Goal: Task Accomplishment & Management: Complete application form

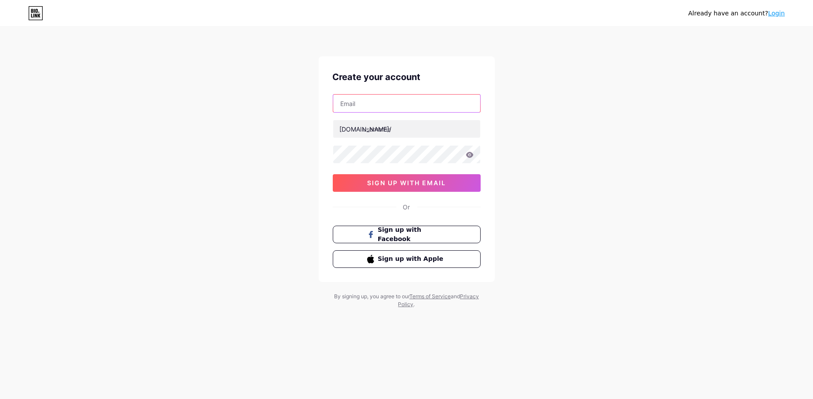
click at [407, 107] on input "text" at bounding box center [406, 104] width 147 height 18
type input "[EMAIL_ADDRESS][DOMAIN_NAME]"
click at [396, 129] on input "text" at bounding box center [406, 129] width 147 height 18
type input "sportbooks"
click at [471, 153] on icon at bounding box center [469, 155] width 7 height 6
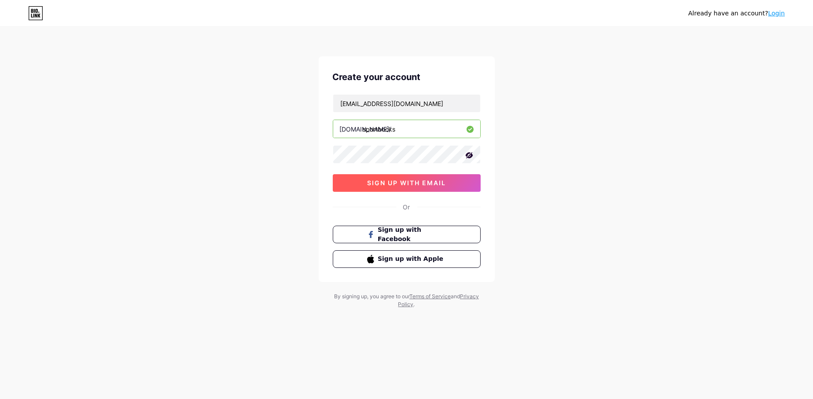
click at [448, 182] on button "sign up with email" at bounding box center [407, 183] width 148 height 18
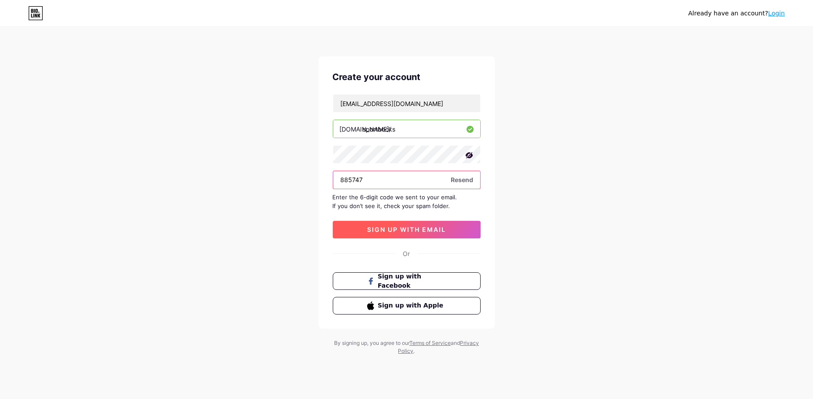
type input "885747"
click at [444, 233] on button "sign up with email" at bounding box center [407, 230] width 148 height 18
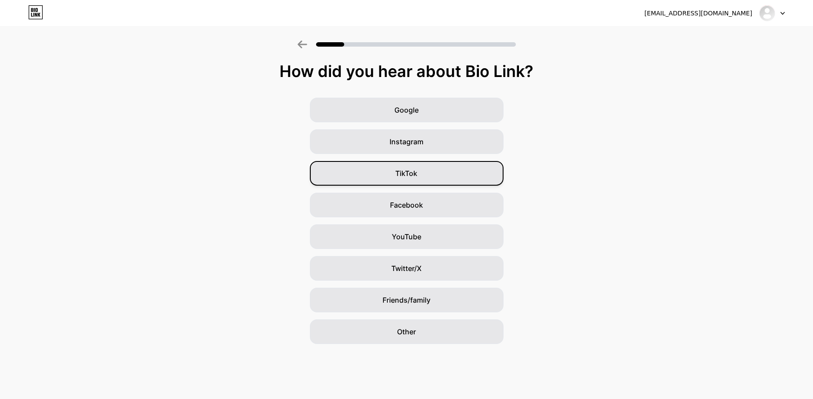
click at [425, 179] on div "TikTok" at bounding box center [407, 173] width 194 height 25
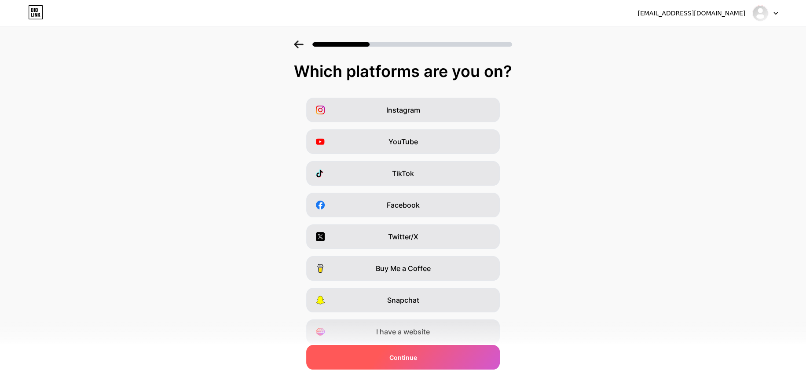
click at [438, 352] on div "Continue" at bounding box center [403, 357] width 194 height 25
click at [421, 363] on div "Continue" at bounding box center [403, 357] width 194 height 25
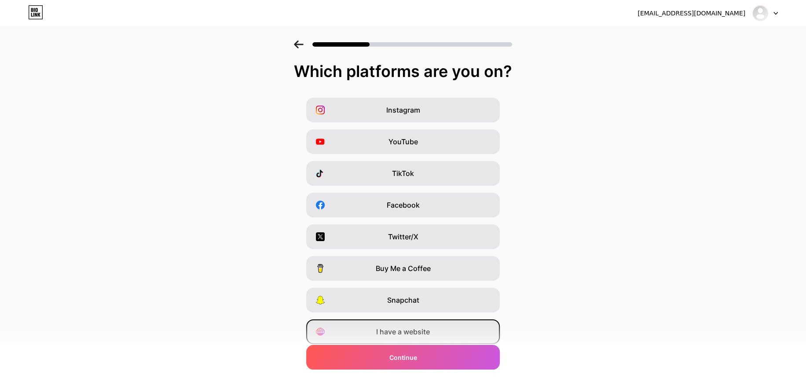
click at [426, 328] on span "I have a website" at bounding box center [403, 332] width 54 height 11
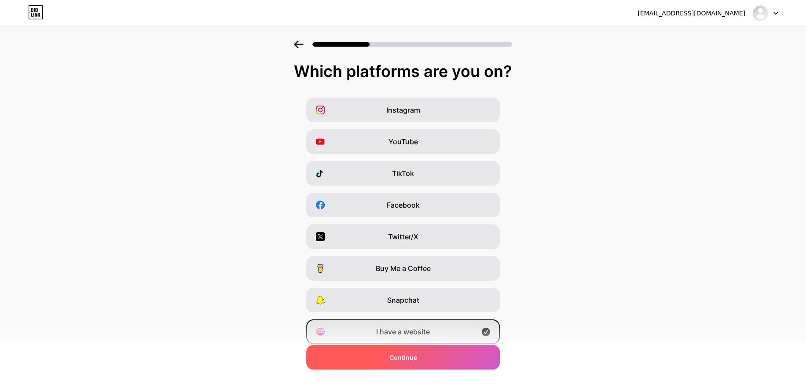
click at [420, 357] on div "Continue" at bounding box center [403, 357] width 194 height 25
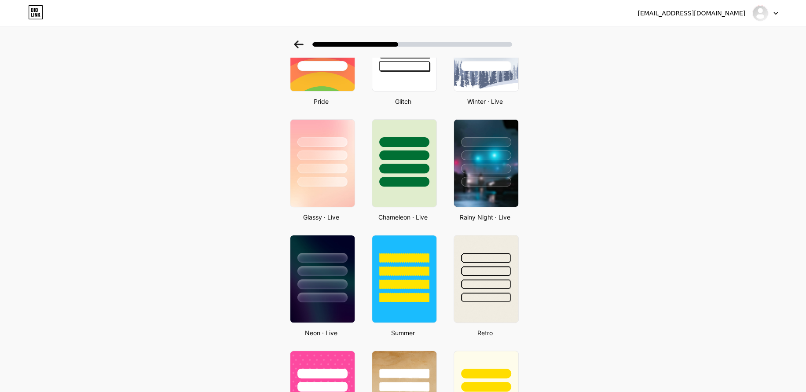
scroll to position [192, 0]
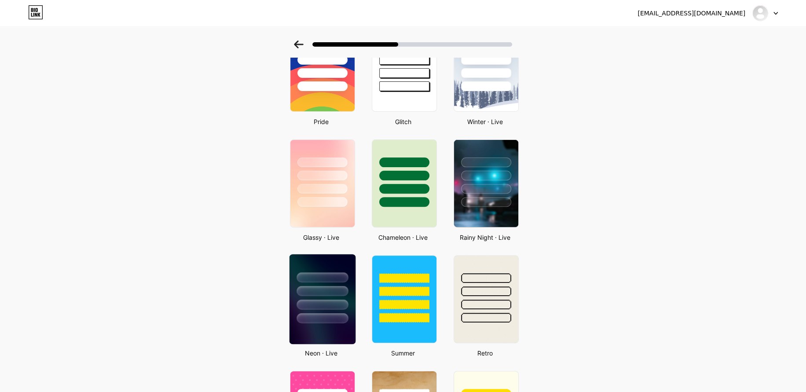
click at [329, 305] on div at bounding box center [322, 305] width 51 height 10
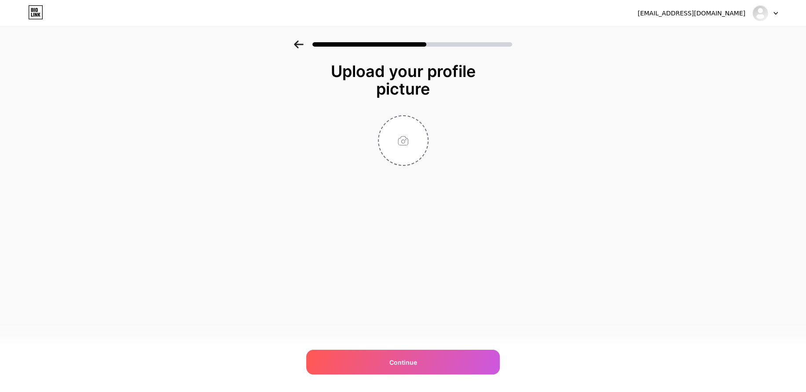
scroll to position [0, 0]
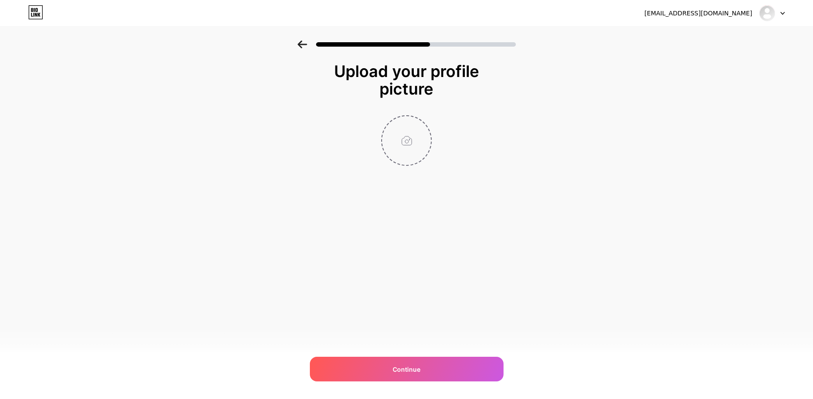
click at [400, 132] on input "file" at bounding box center [406, 140] width 49 height 49
type input "C:\fakepath\sportsbooks-online-high-resolution-logo-transparent.png"
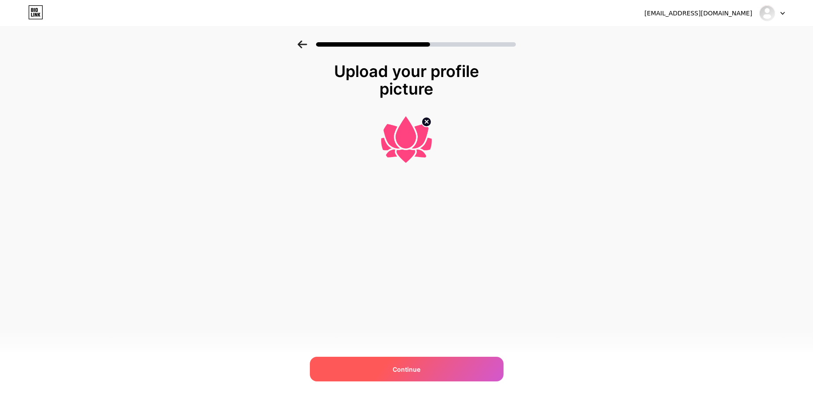
click at [424, 368] on div "Continue" at bounding box center [407, 369] width 194 height 25
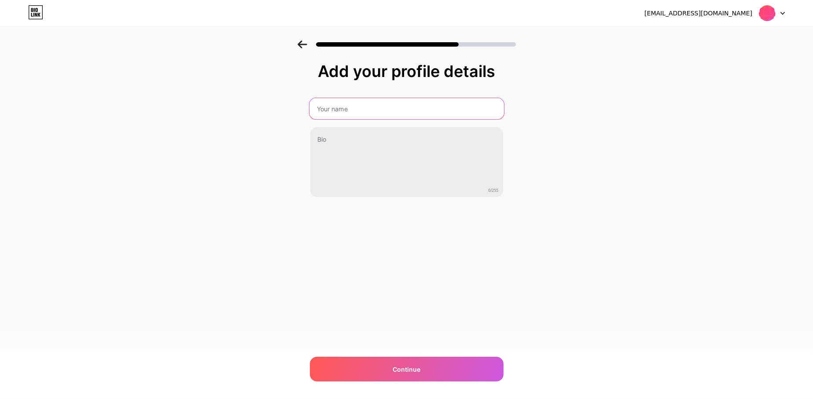
click at [363, 110] on input "text" at bounding box center [406, 108] width 195 height 21
type input "Sportsbooks Online"
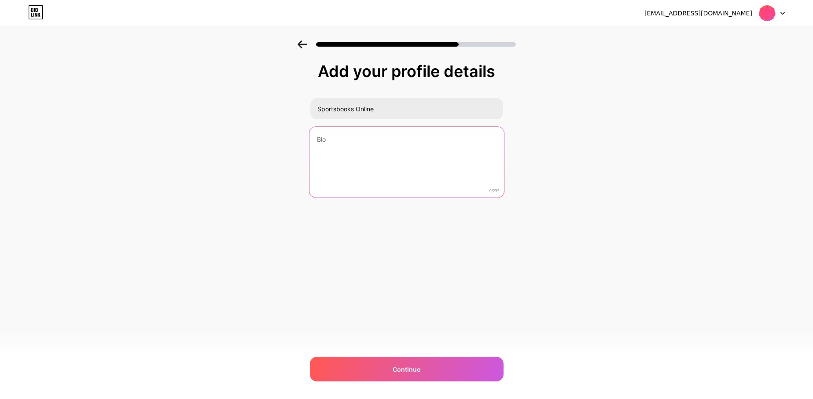
click at [338, 137] on textarea at bounding box center [406, 163] width 195 height 72
paste textarea "[URL][DOMAIN_NAME] [URL][DOMAIN_NAME] [URL][DOMAIN_NAME] [URL][DOMAIN_NAME] [UR…"
drag, startPoint x: 322, startPoint y: 137, endPoint x: 314, endPoint y: 138, distance: 7.5
click at [314, 138] on textarea "[URL][DOMAIN_NAME] [URL][DOMAIN_NAME] [URL][DOMAIN_NAME] [URL][DOMAIN_NAME] [UR…" at bounding box center [406, 163] width 195 height 72
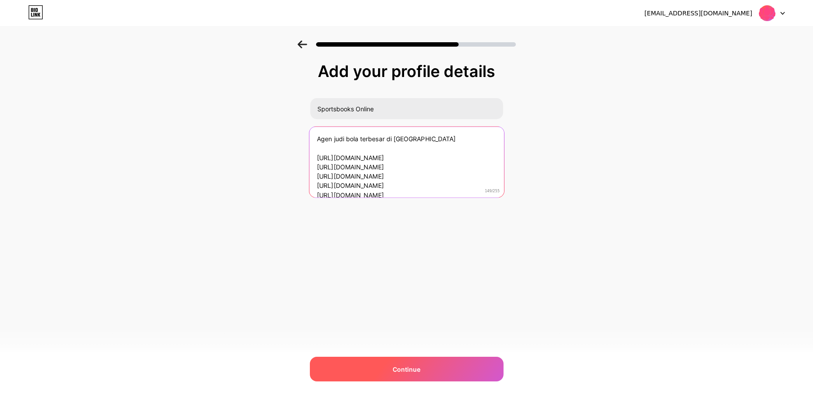
type textarea "Agen judi bola terbesar di [GEOGRAPHIC_DATA] [URL][DOMAIN_NAME] [URL][DOMAIN_NA…"
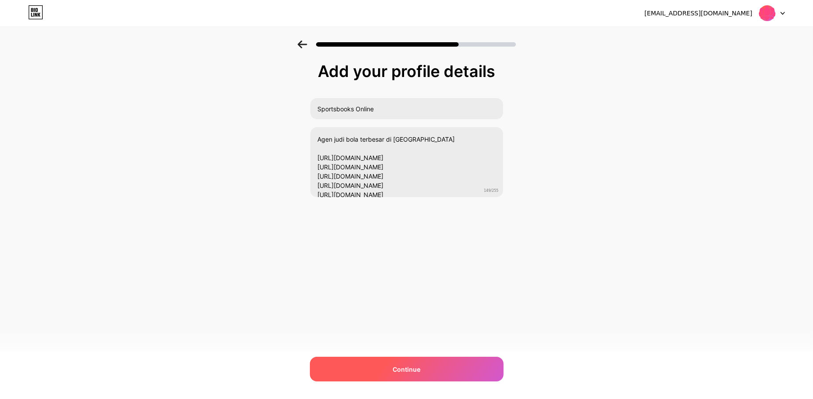
click at [418, 367] on span "Continue" at bounding box center [407, 369] width 28 height 9
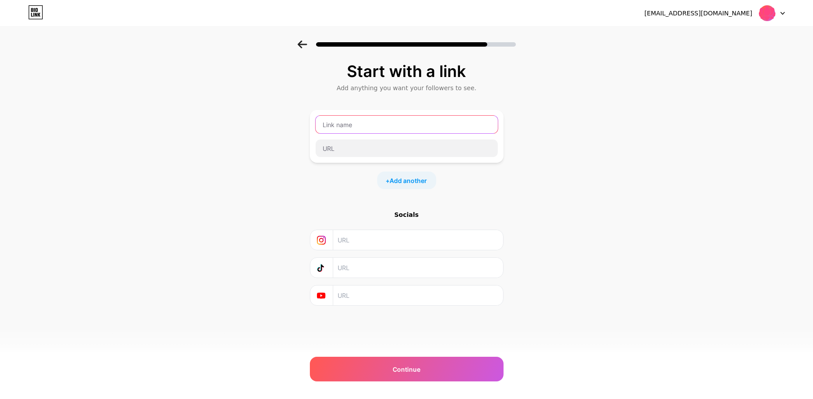
click at [370, 127] on input "text" at bounding box center [407, 125] width 182 height 18
type input "Sportsbooks [GEOGRAPHIC_DATA]"
click at [363, 147] on input "text" at bounding box center [407, 149] width 182 height 18
type input "[URL][DOMAIN_NAME]"
click at [408, 180] on span "Add another" at bounding box center [408, 180] width 37 height 9
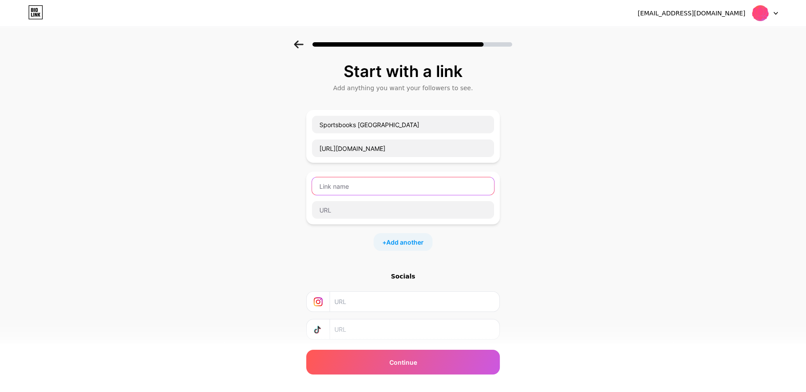
click at [369, 184] on input "text" at bounding box center [403, 186] width 182 height 18
paste input "link alternative"
type input "link alternative"
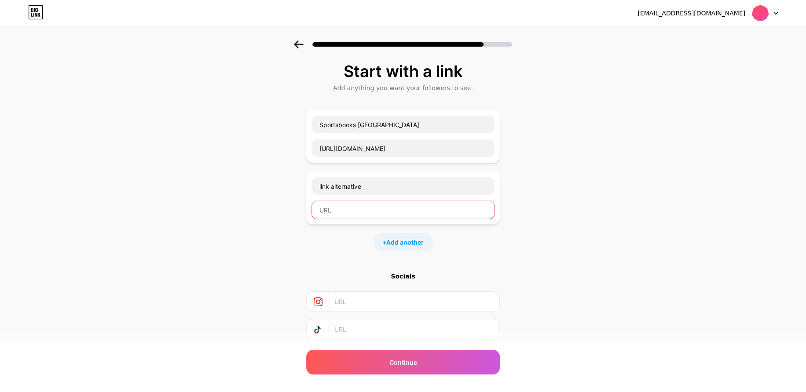
click at [430, 203] on input "text" at bounding box center [403, 210] width 182 height 18
paste input "link alternative"
type input "l"
paste input "[URL][DOMAIN_NAME]"
type input "[URL][DOMAIN_NAME]"
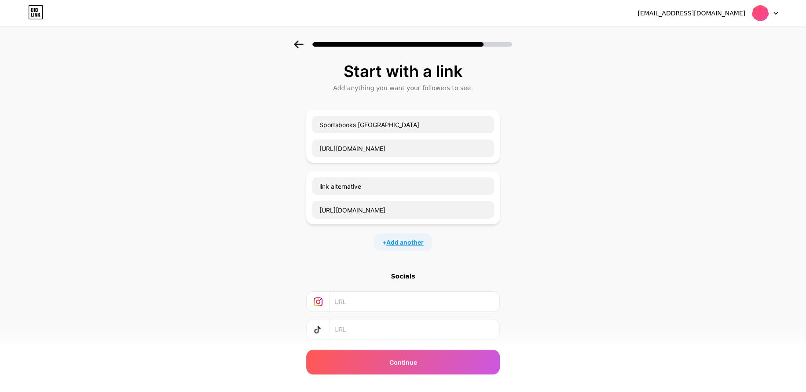
click at [415, 246] on span "Add another" at bounding box center [404, 242] width 37 height 9
click at [415, 246] on input "text" at bounding box center [403, 248] width 182 height 18
click at [341, 273] on input "text" at bounding box center [403, 272] width 182 height 18
paste input "[URL][DOMAIN_NAME]"
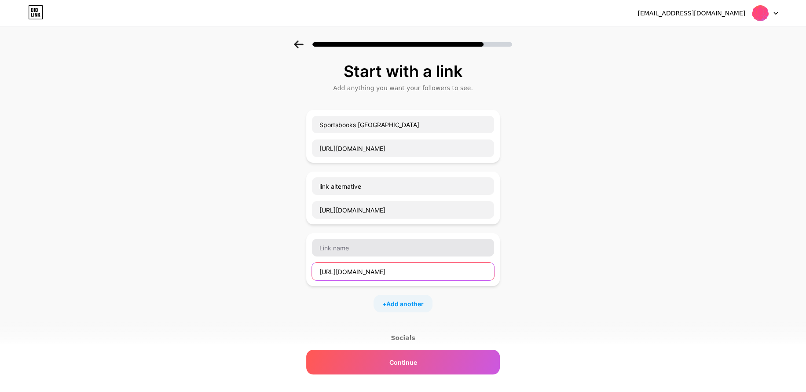
type input "[URL][DOMAIN_NAME]"
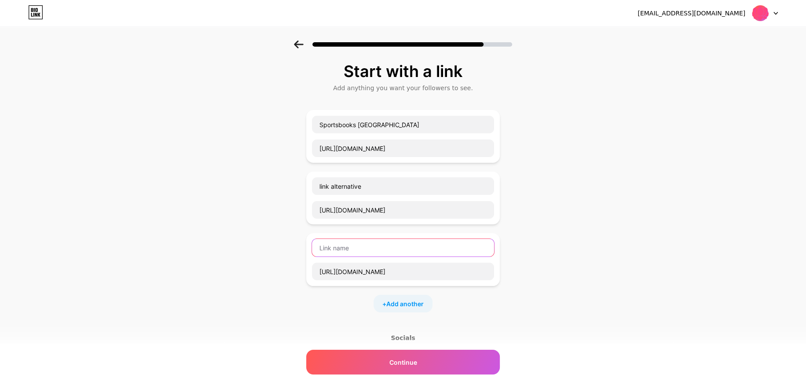
click at [345, 253] on input "text" at bounding box center [403, 248] width 182 height 18
paste input "RTP Live akurat"
type input "RTP Live akurat"
click at [422, 300] on span "Add another" at bounding box center [404, 303] width 37 height 9
click at [402, 310] on input "text" at bounding box center [403, 310] width 182 height 18
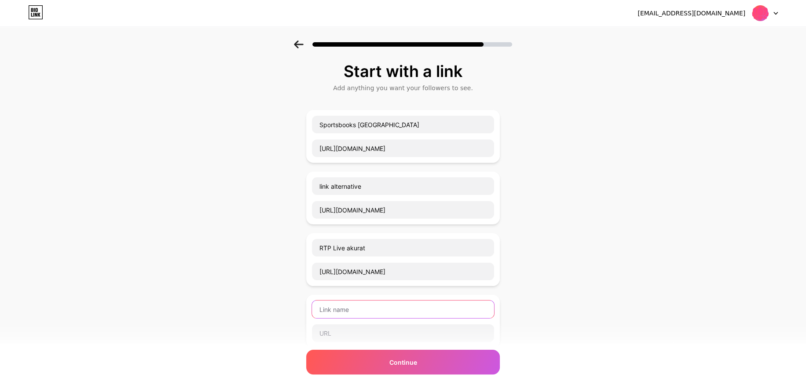
paste input "Bukti pembayaran"
type input "Bukti pembayaran"
click at [408, 334] on input "text" at bounding box center [403, 333] width 182 height 18
paste input "[URL][DOMAIN_NAME]"
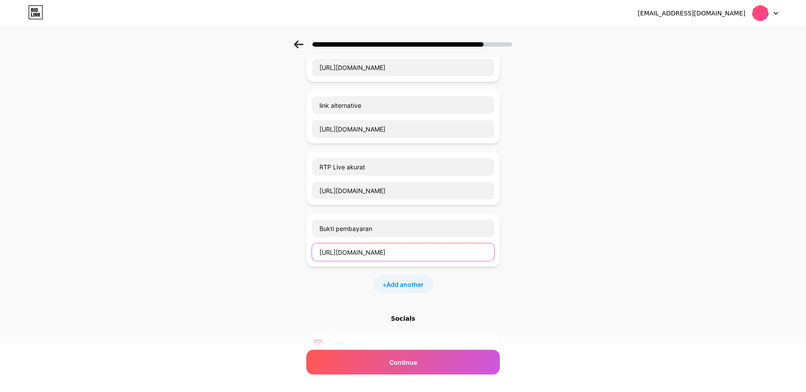
scroll to position [121, 0]
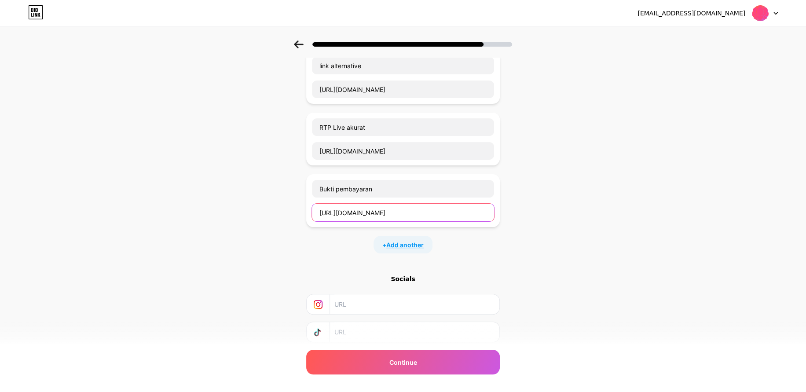
type input "[URL][DOMAIN_NAME]"
click at [400, 243] on span "Add another" at bounding box center [404, 244] width 37 height 9
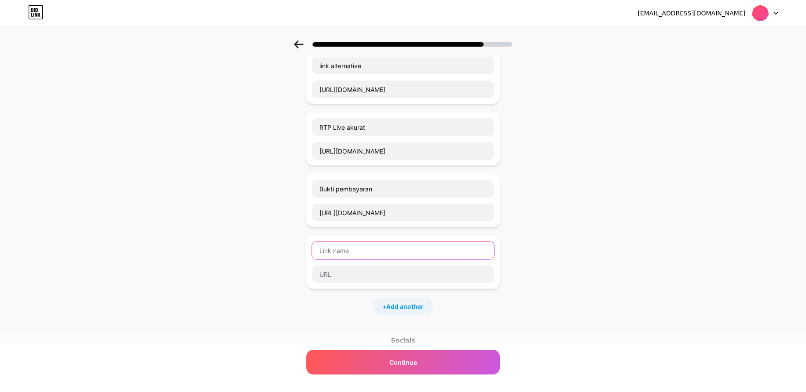
click at [393, 251] on input "text" at bounding box center [403, 251] width 182 height 18
paste input "Claim bonus 50K NEW NEMBER"
type input "Claim bonus 50K NEW NEMBER"
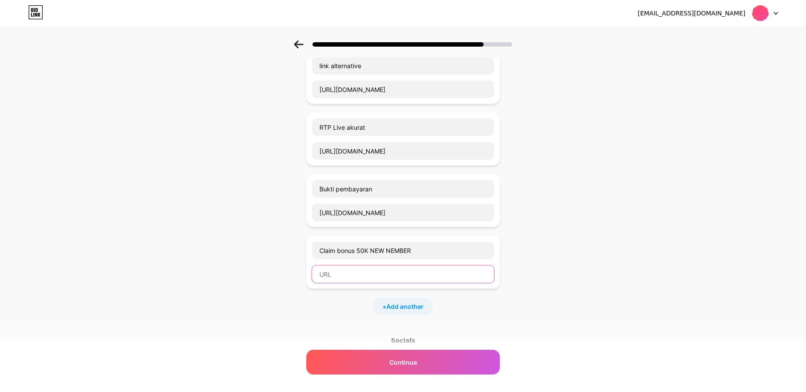
click at [353, 277] on input "text" at bounding box center [403, 274] width 182 height 18
paste input "[URL][DOMAIN_NAME]"
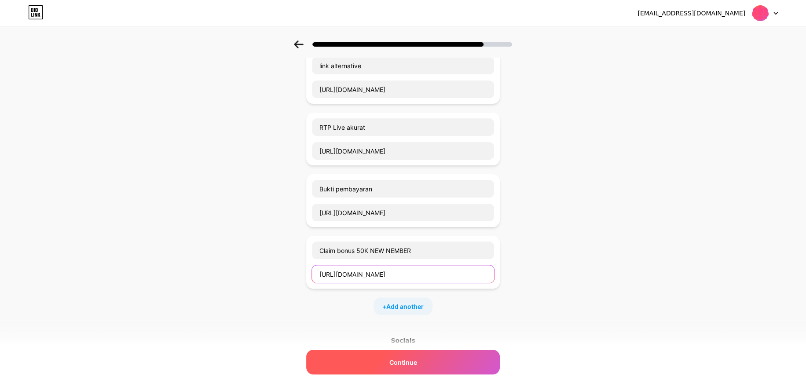
type input "[URL][DOMAIN_NAME]"
click at [421, 360] on div "Continue" at bounding box center [403, 362] width 194 height 25
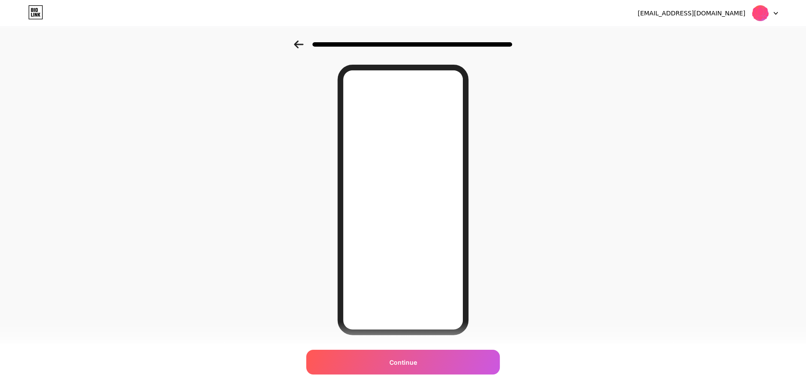
scroll to position [50, 0]
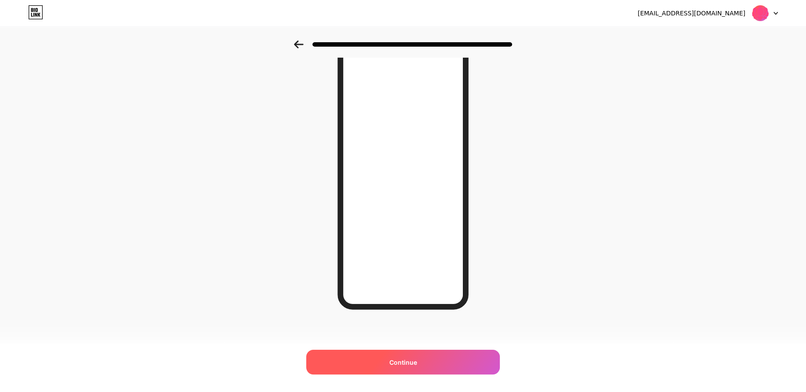
click at [415, 362] on span "Continue" at bounding box center [403, 362] width 28 height 9
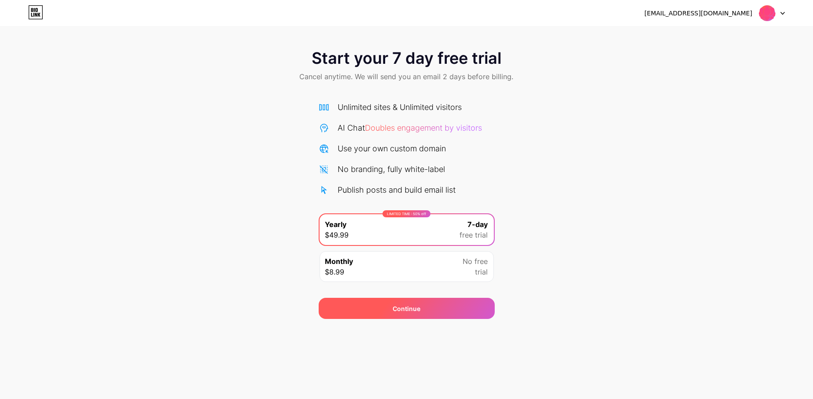
click at [429, 310] on div "Continue" at bounding box center [407, 308] width 176 height 21
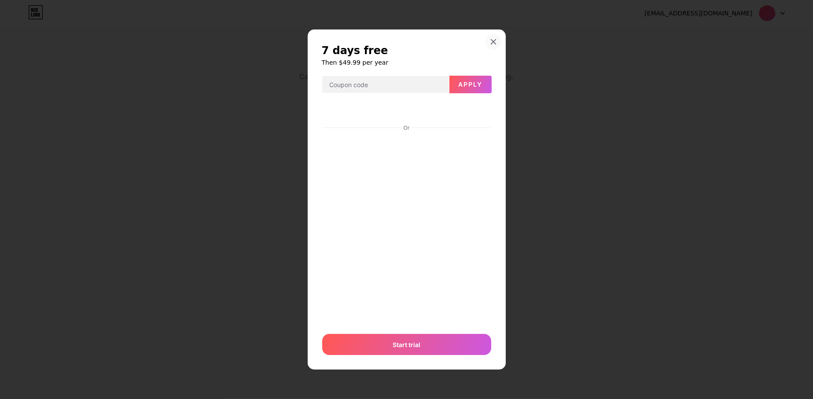
click at [491, 41] on icon at bounding box center [493, 41] width 7 height 7
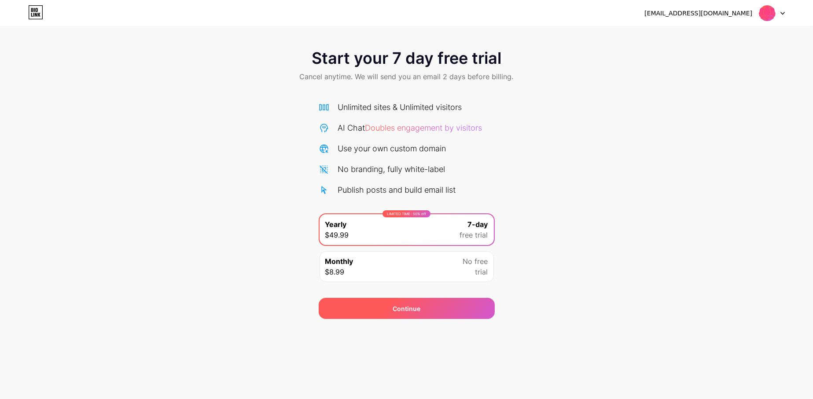
click at [431, 303] on div "Continue" at bounding box center [407, 308] width 176 height 21
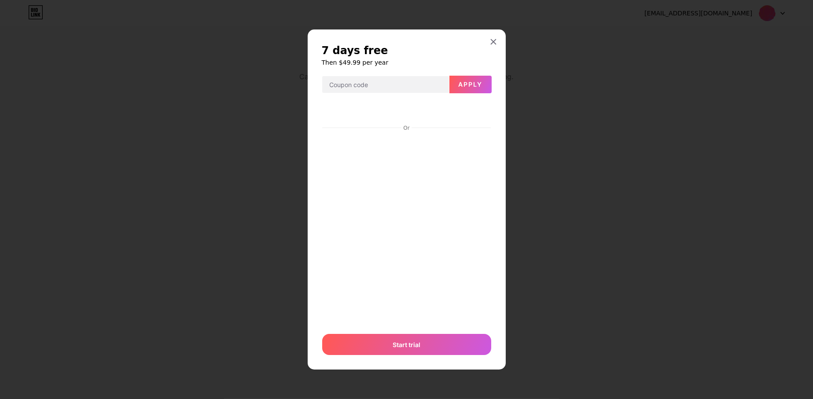
click at [495, 147] on div "7 days free Then $49.99 per year Apply Or Start trial" at bounding box center [407, 199] width 198 height 340
click at [491, 38] on icon at bounding box center [493, 41] width 7 height 7
